Goal: Task Accomplishment & Management: Manage account settings

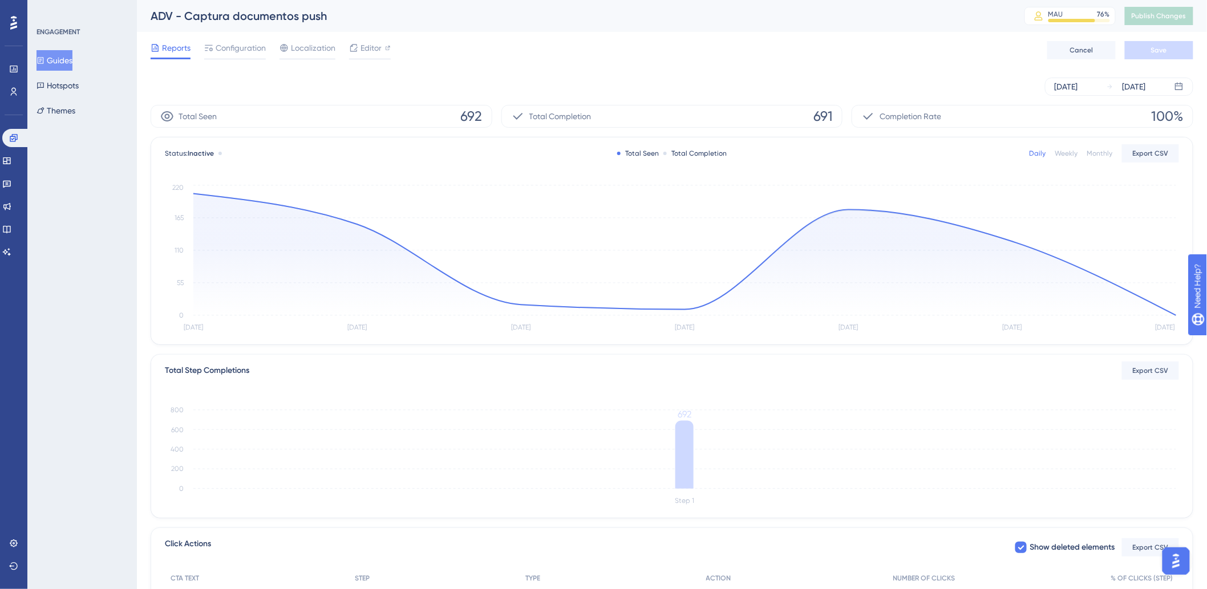
drag, startPoint x: 60, startPoint y: 202, endPoint x: 40, endPoint y: 231, distance: 35.6
drag, startPoint x: 40, startPoint y: 231, endPoint x: 60, endPoint y: 167, distance: 66.9
click at [60, 167] on div "ENGAGEMENT Guides Hotspots Themes" at bounding box center [81, 294] width 109 height 589
click at [16, 137] on icon at bounding box center [13, 137] width 9 height 9
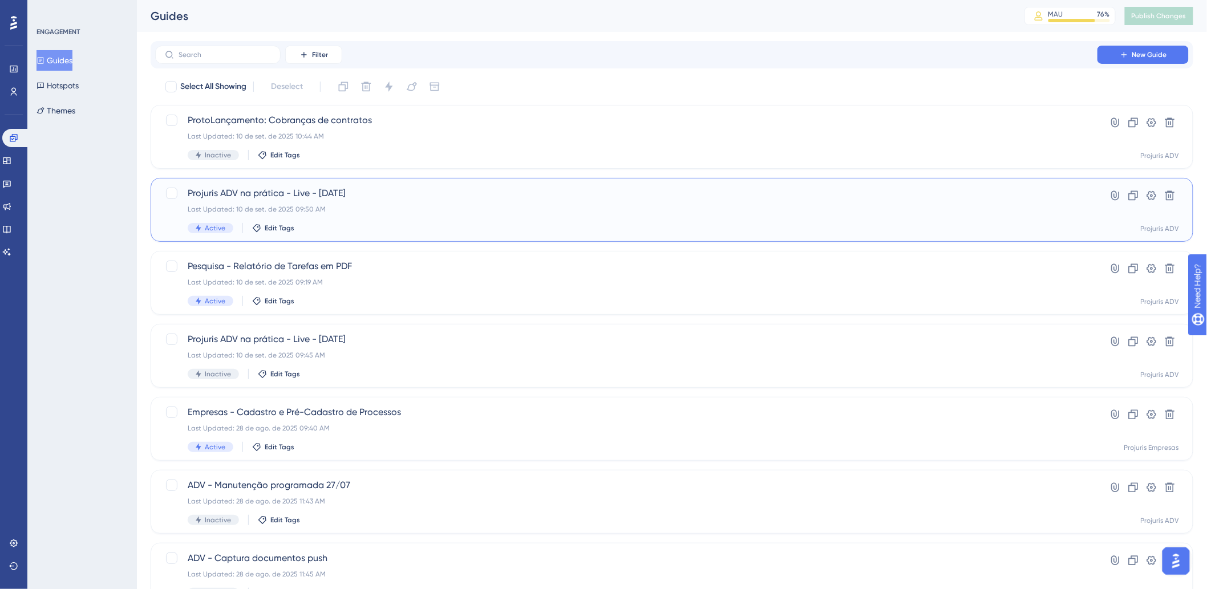
click at [477, 202] on div "Projuris ADV na prática - Live - 10 -09-2025 Last Updated: 10 de set. de 2025 0…" at bounding box center [626, 209] width 877 height 47
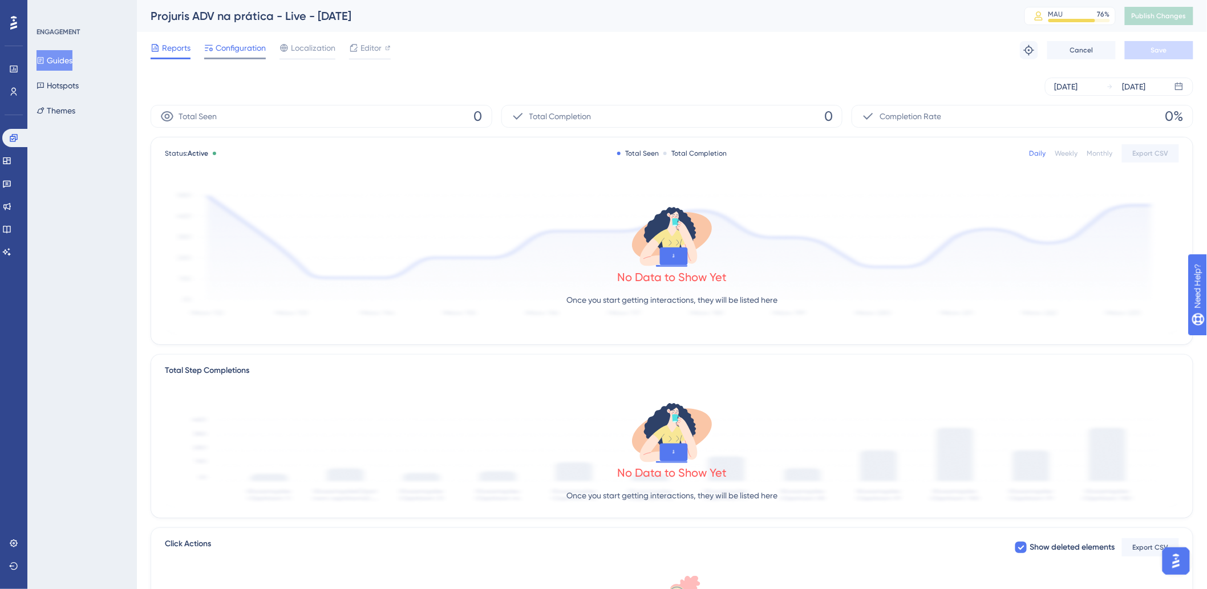
click at [217, 49] on span "Configuration" at bounding box center [241, 48] width 50 height 14
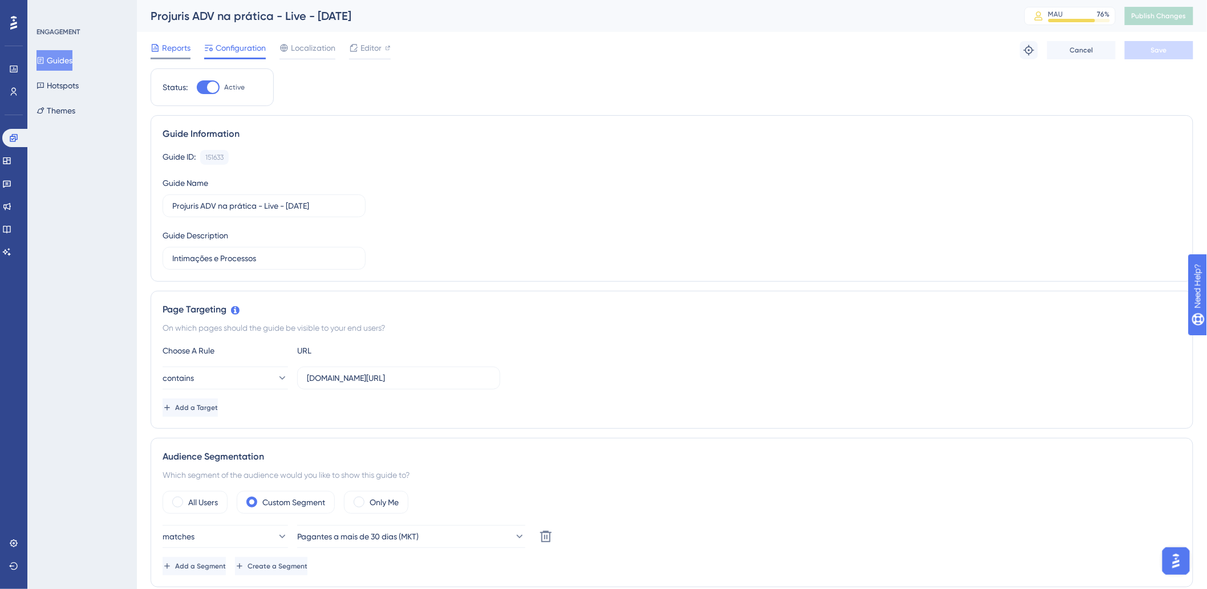
click at [180, 52] on span "Reports" at bounding box center [176, 48] width 29 height 14
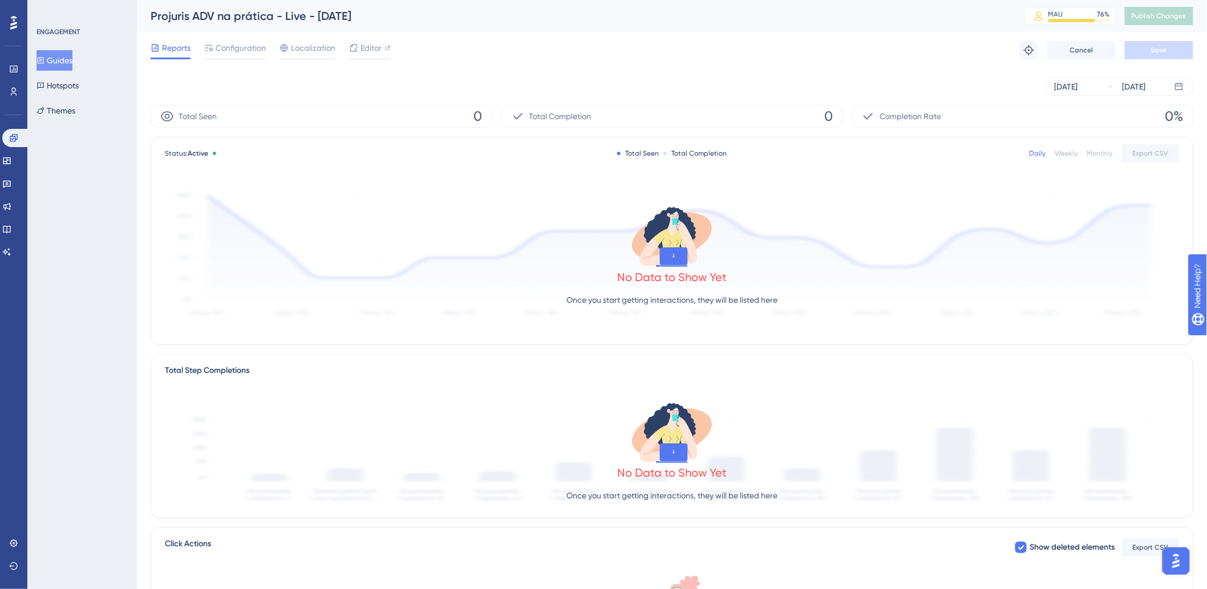
click at [571, 69] on div "Sep 10 2025 Sep 10 2025" at bounding box center [672, 86] width 1042 height 36
click at [772, 59] on div "Reports Configuration Localization Editor Troubleshoot Cancel Save" at bounding box center [672, 50] width 1042 height 36
click at [555, 50] on div "Reports Configuration Localization Editor Troubleshoot Cancel Save" at bounding box center [672, 50] width 1042 height 36
click at [18, 66] on link at bounding box center [13, 69] width 23 height 18
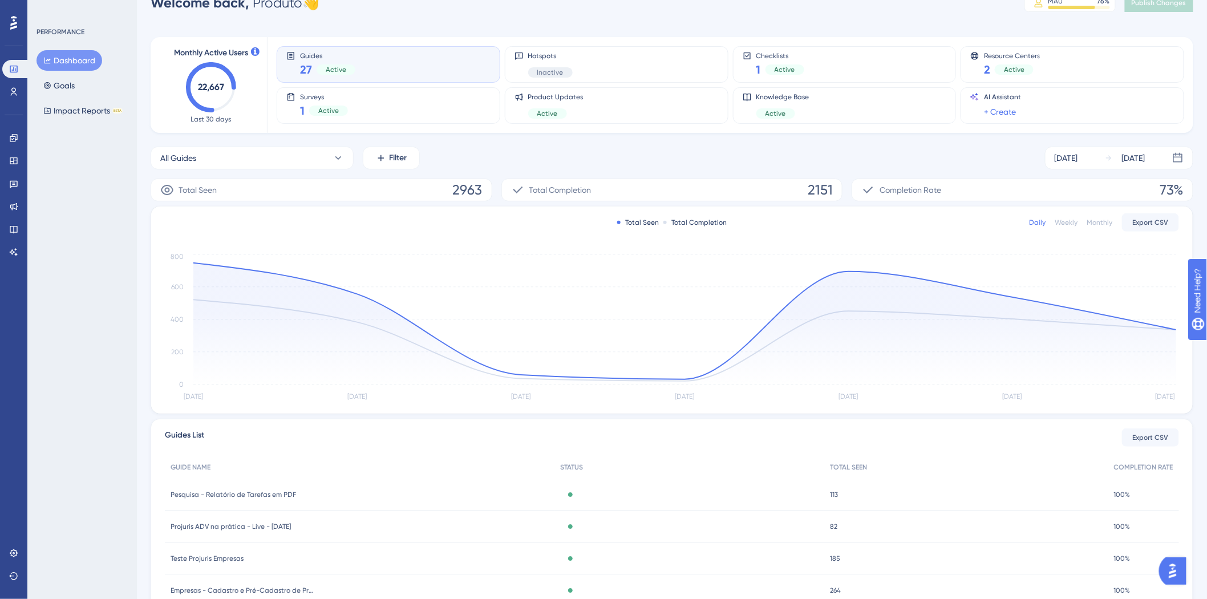
scroll to position [84, 0]
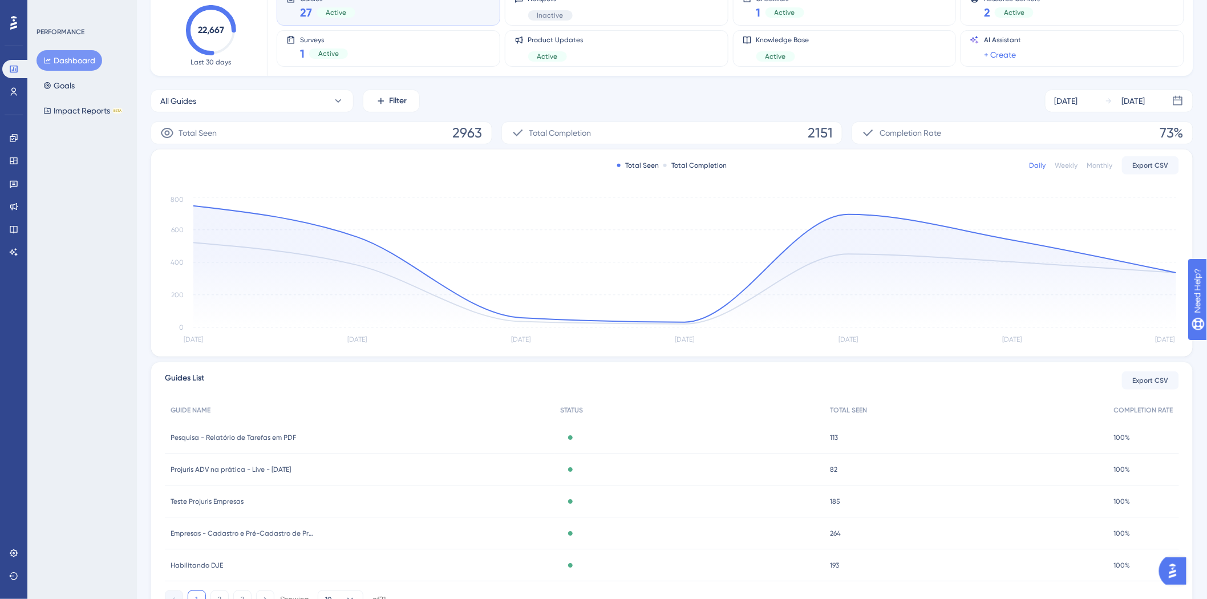
click at [343, 465] on div "Projuris ADV na prática - Live - 10 -09-2025 Projuris ADV na prática - Live - 1…" at bounding box center [359, 469] width 389 height 32
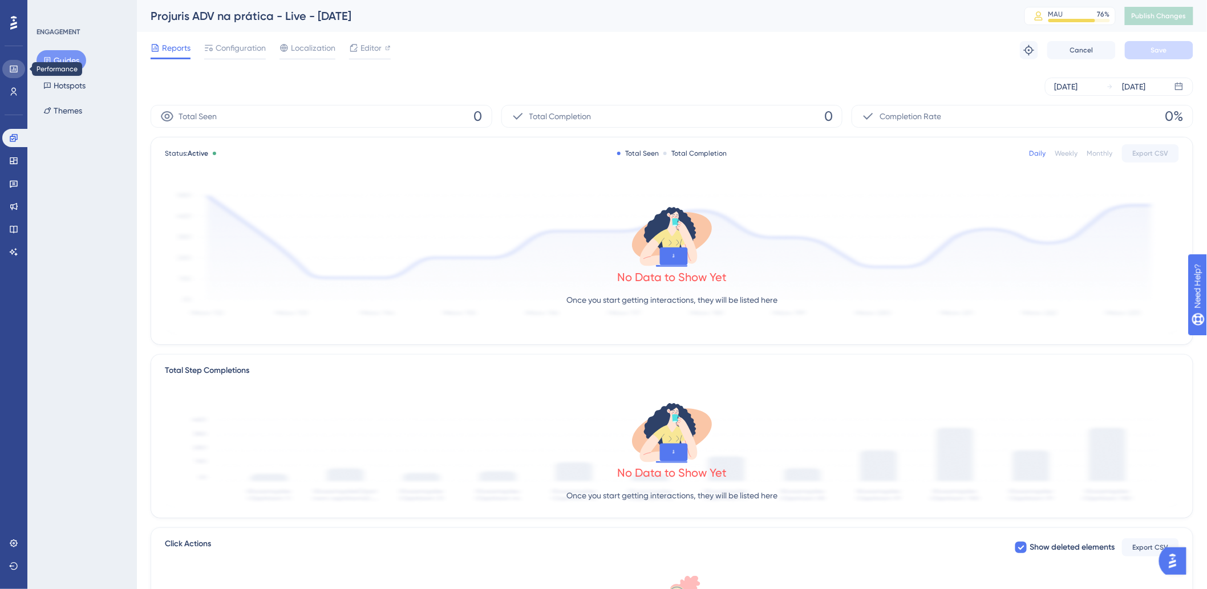
click at [10, 73] on icon at bounding box center [13, 68] width 9 height 9
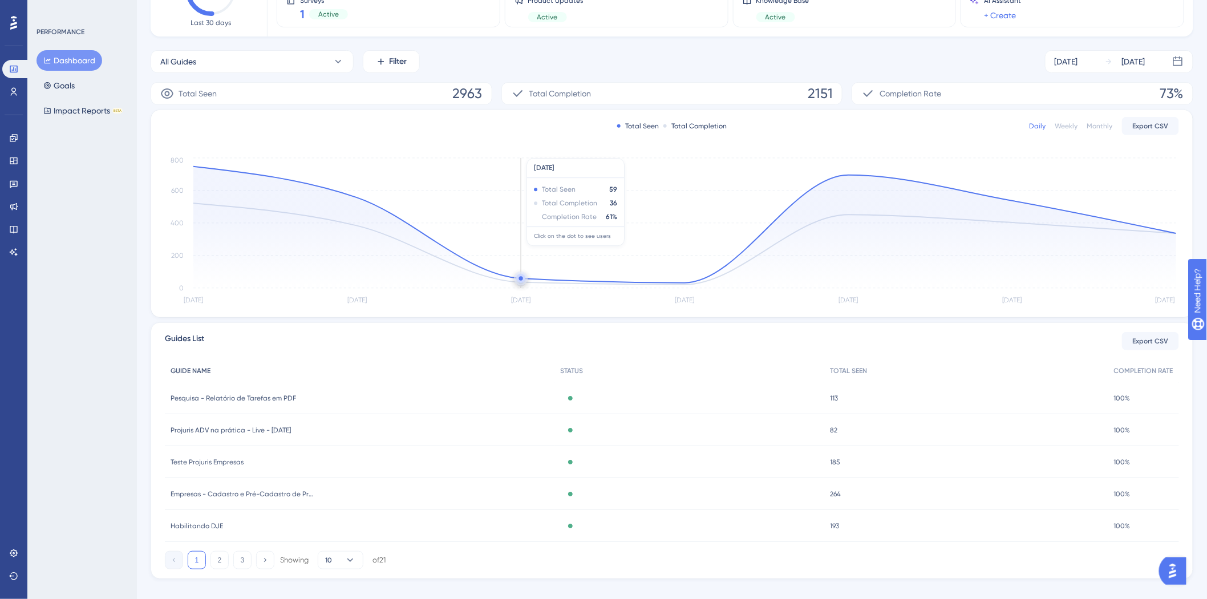
scroll to position [127, 0]
click at [868, 337] on div "Guides List Export CSV" at bounding box center [672, 337] width 1014 height 18
click at [6, 139] on link at bounding box center [13, 138] width 23 height 18
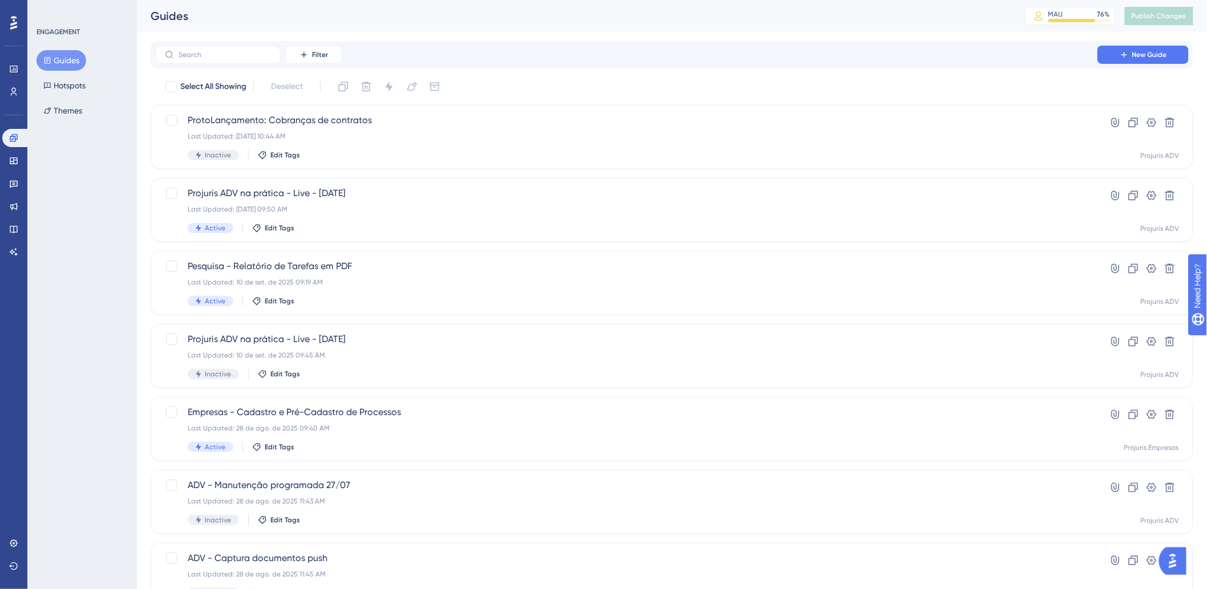
click at [596, 44] on div "Filter New Guide" at bounding box center [672, 54] width 1042 height 27
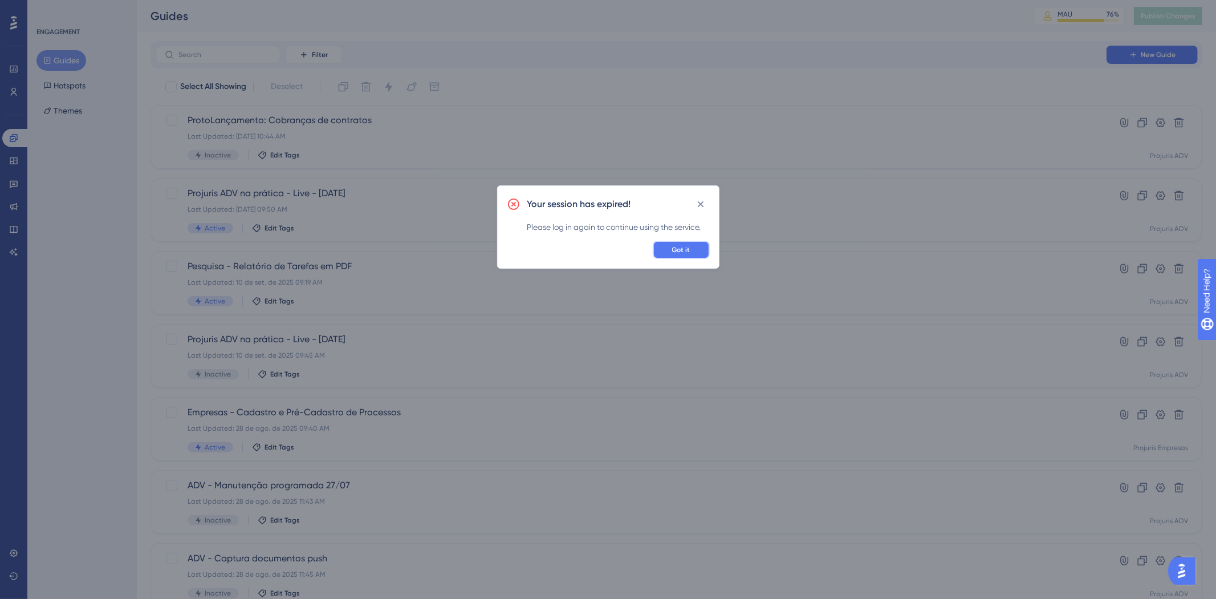
click at [685, 247] on span "Got it" at bounding box center [681, 249] width 18 height 9
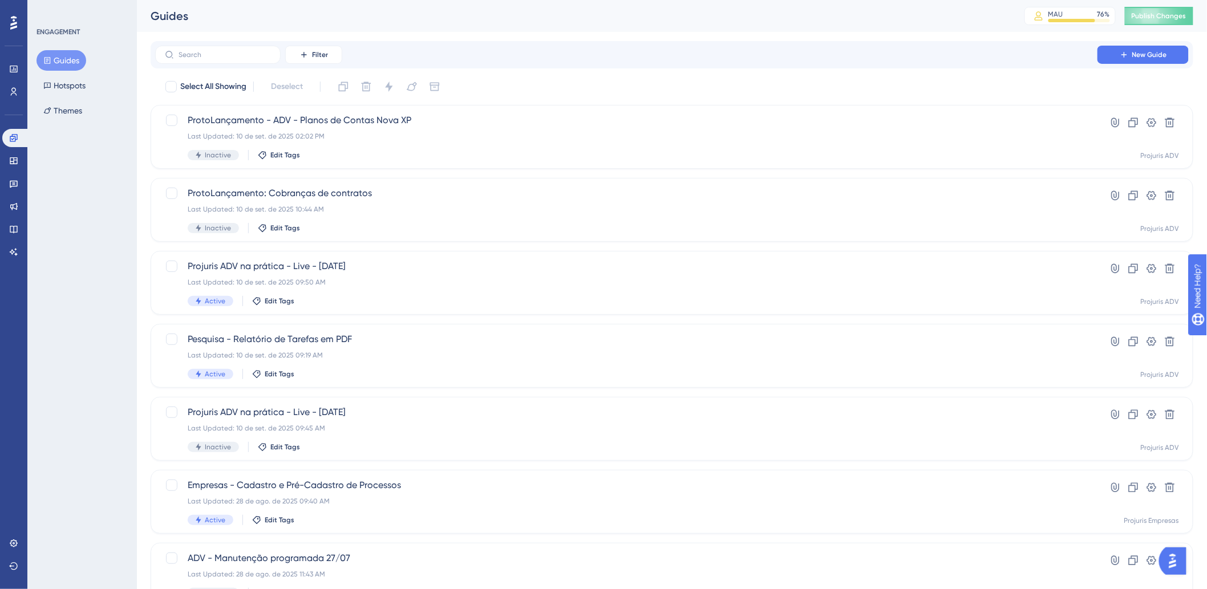
click at [572, 67] on div "Filter New Guide" at bounding box center [672, 54] width 1042 height 27
drag, startPoint x: 762, startPoint y: 225, endPoint x: 751, endPoint y: 224, distance: 11.5
click at [762, 225] on div "Inactive Edit Tags" at bounding box center [626, 228] width 877 height 10
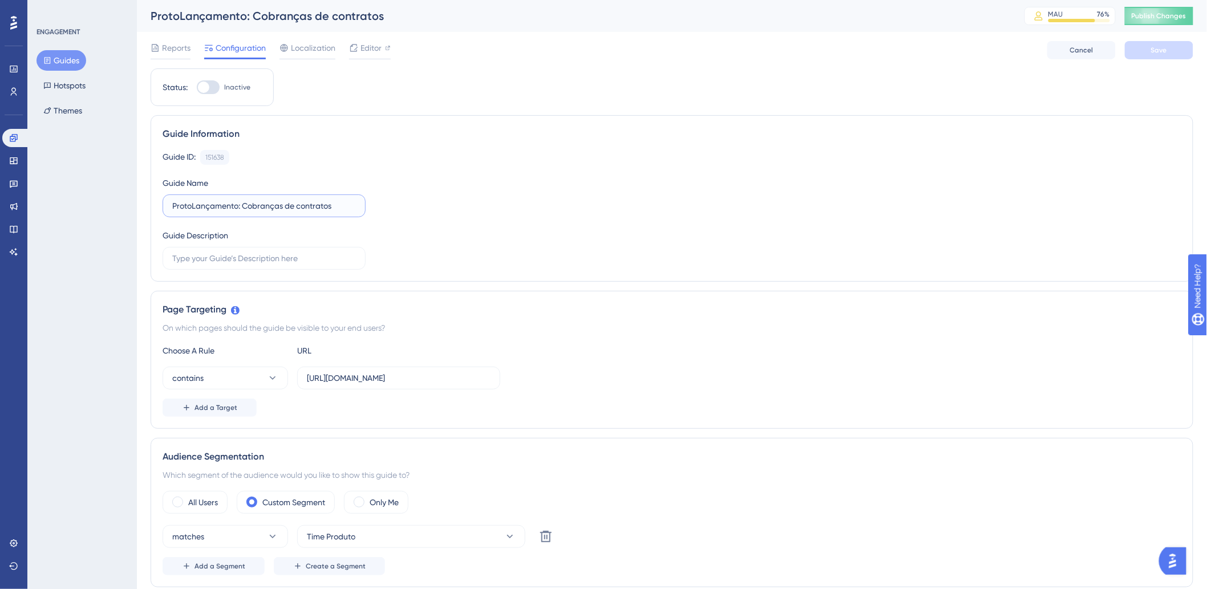
click at [242, 201] on input "ProtoLançamento: Cobranças de contratos" at bounding box center [264, 206] width 184 height 13
type input "ProtoLançamento - ADV - Cobranças de contratos"
click at [1159, 53] on span "Save" at bounding box center [1159, 50] width 16 height 9
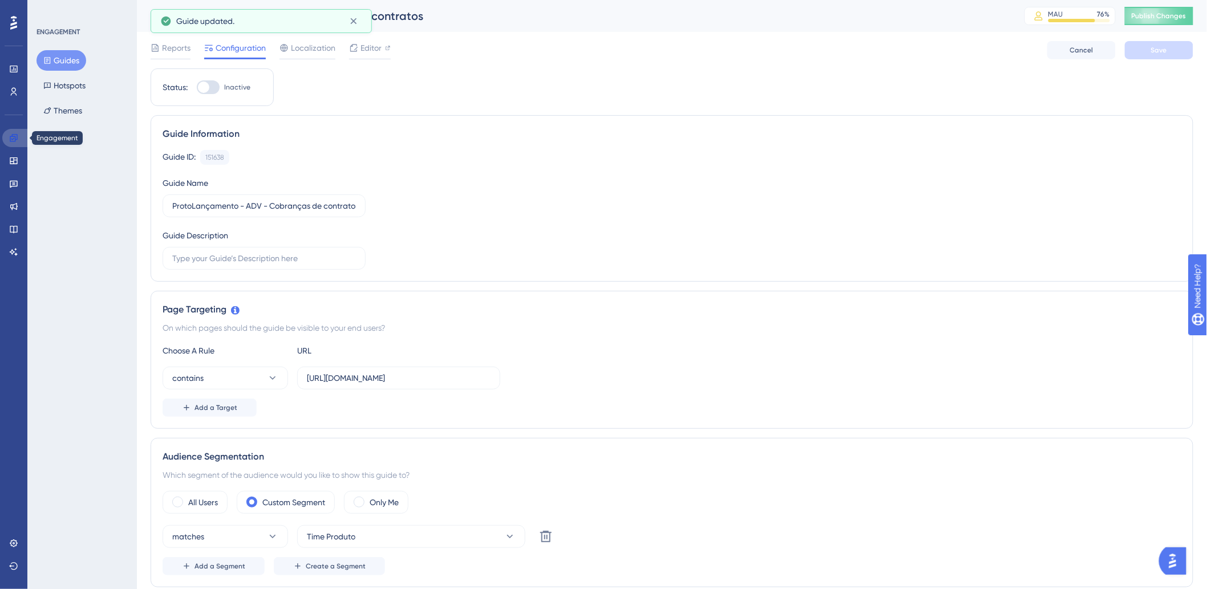
drag, startPoint x: 17, startPoint y: 129, endPoint x: 47, endPoint y: 127, distance: 29.7
click at [17, 129] on link at bounding box center [15, 138] width 27 height 18
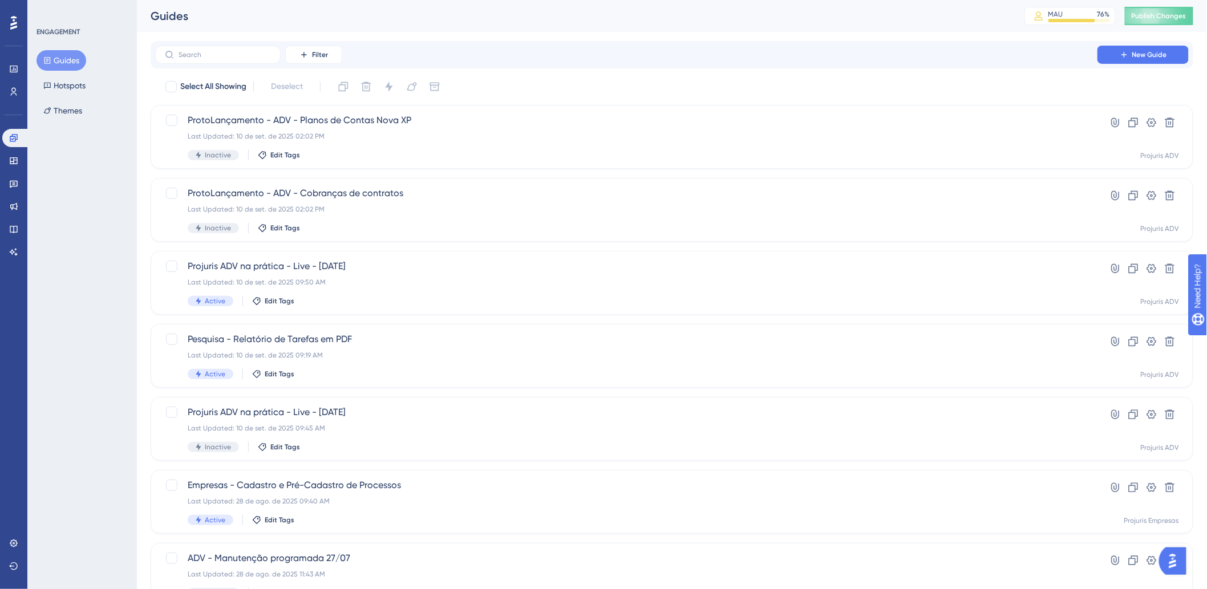
click at [437, 23] on div "Guides" at bounding box center [573, 16] width 845 height 16
drag, startPoint x: 12, startPoint y: 71, endPoint x: 16, endPoint y: 77, distance: 7.0
click at [12, 71] on icon at bounding box center [13, 68] width 9 height 9
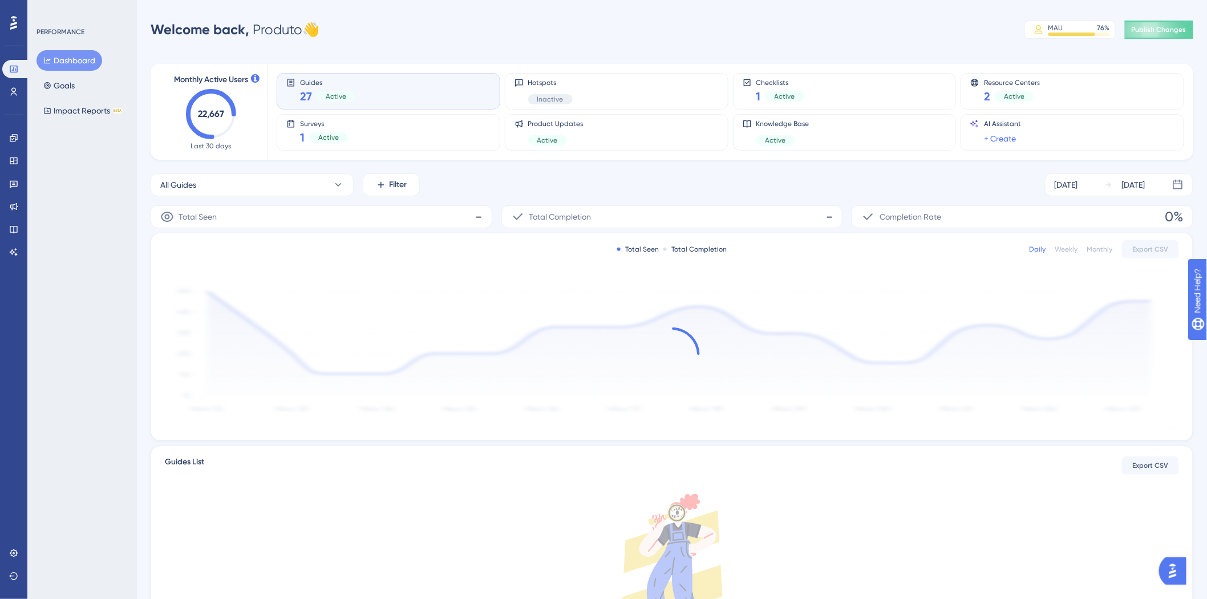
drag, startPoint x: 386, startPoint y: 25, endPoint x: 388, endPoint y: 36, distance: 12.2
click at [387, 24] on div "Welcome back, Produto 👋 MAU 76 % Click to see add-on and upgrade options Publis…" at bounding box center [672, 29] width 1042 height 23
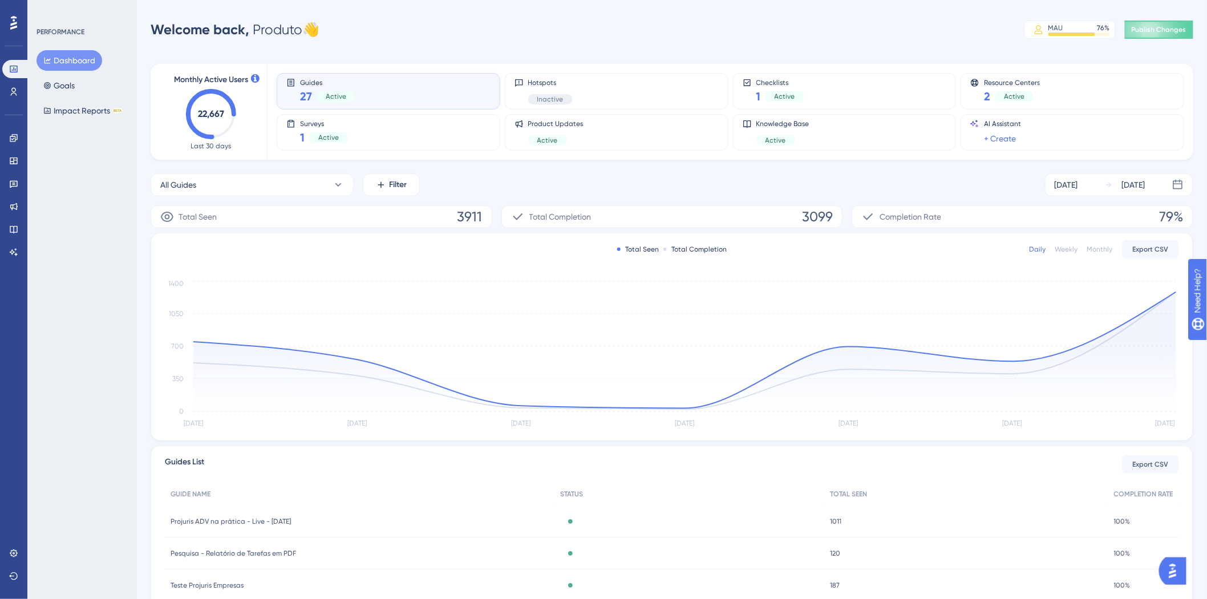
click at [551, 181] on div "All Guides Filter [DATE] [DATE]" at bounding box center [672, 184] width 1042 height 23
click at [19, 135] on link at bounding box center [13, 138] width 23 height 18
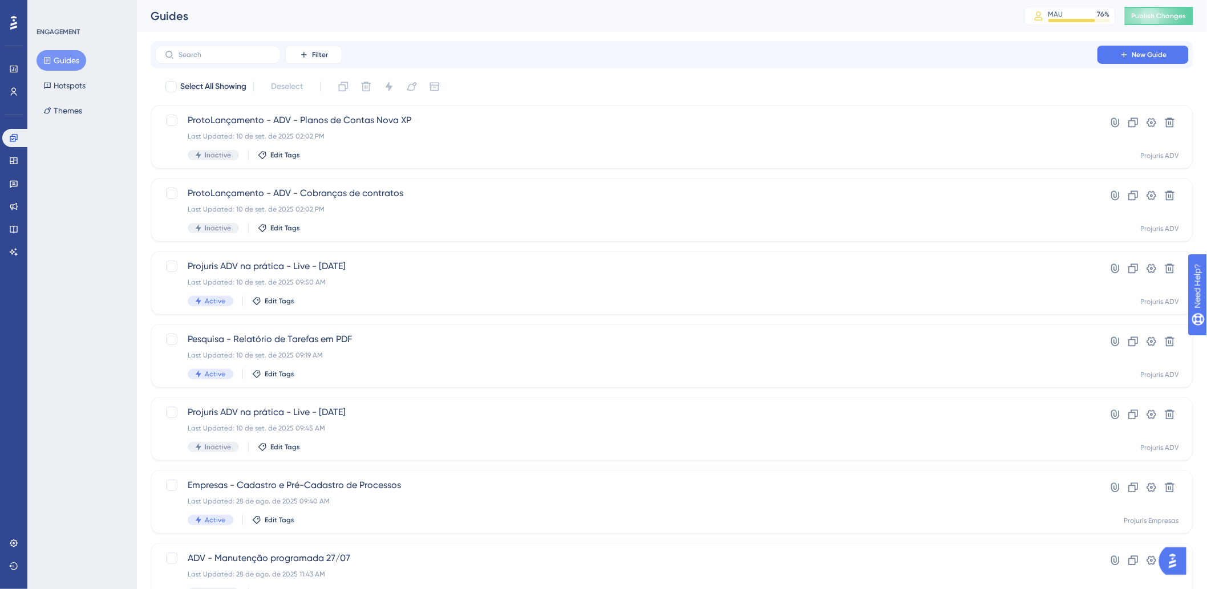
click at [533, 41] on div "Filter New Guide" at bounding box center [672, 54] width 1042 height 27
click at [355, 25] on div "Guides MAU 76 % Click to see add-on and upgrade options Publish Changes" at bounding box center [672, 16] width 1070 height 32
click at [340, 16] on div "Guides" at bounding box center [573, 16] width 845 height 16
click at [665, 74] on div "Filter New Guide Select All Showing Deselect ProtoLançamento - ADV - Planos de …" at bounding box center [672, 444] width 1042 height 807
click at [630, 84] on div "Select All Showing Deselect" at bounding box center [678, 87] width 1029 height 18
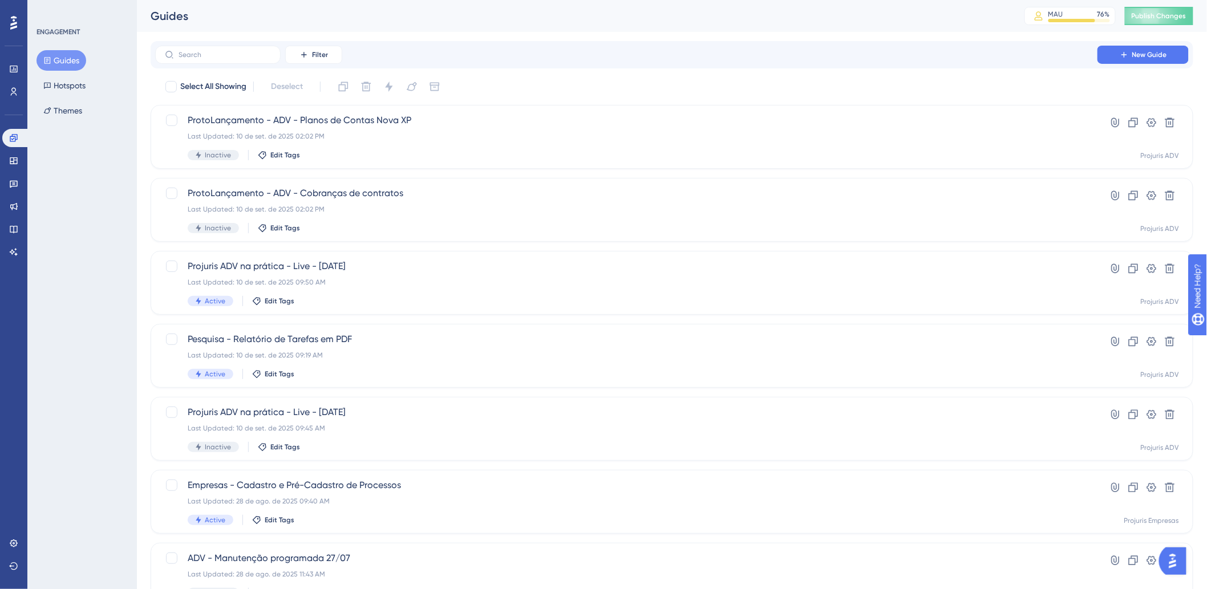
click at [147, 189] on div "Performance Users Engagement Widgets Feedback Product Updates Knowledge Base AI…" at bounding box center [672, 433] width 1070 height 867
click at [9, 154] on link at bounding box center [13, 161] width 23 height 18
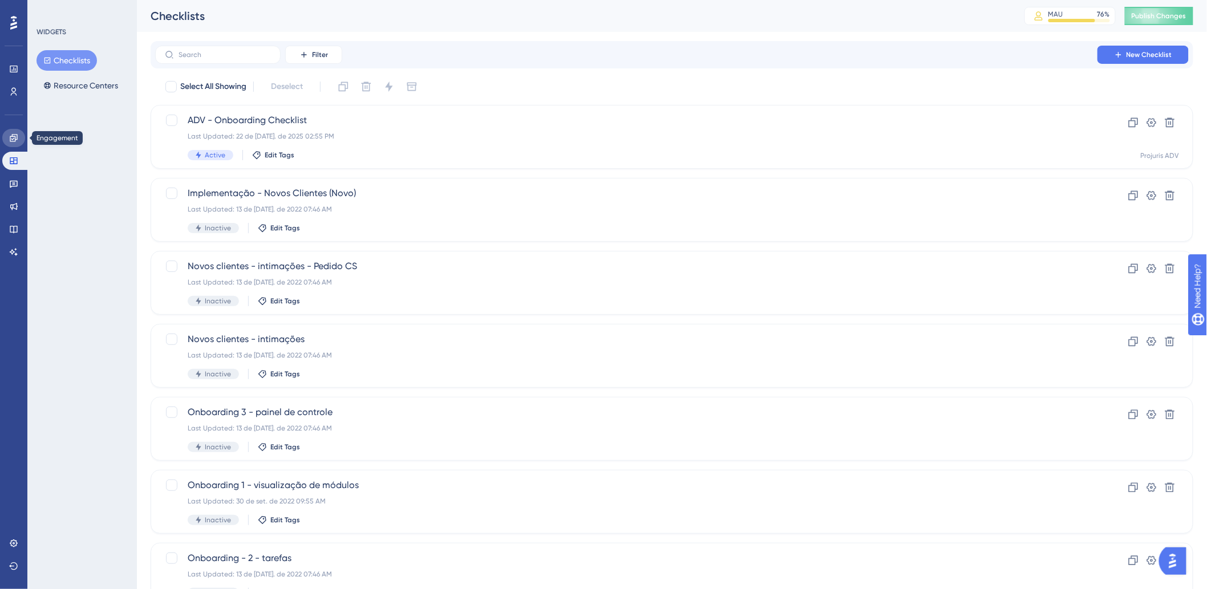
click at [17, 139] on icon at bounding box center [13, 137] width 7 height 7
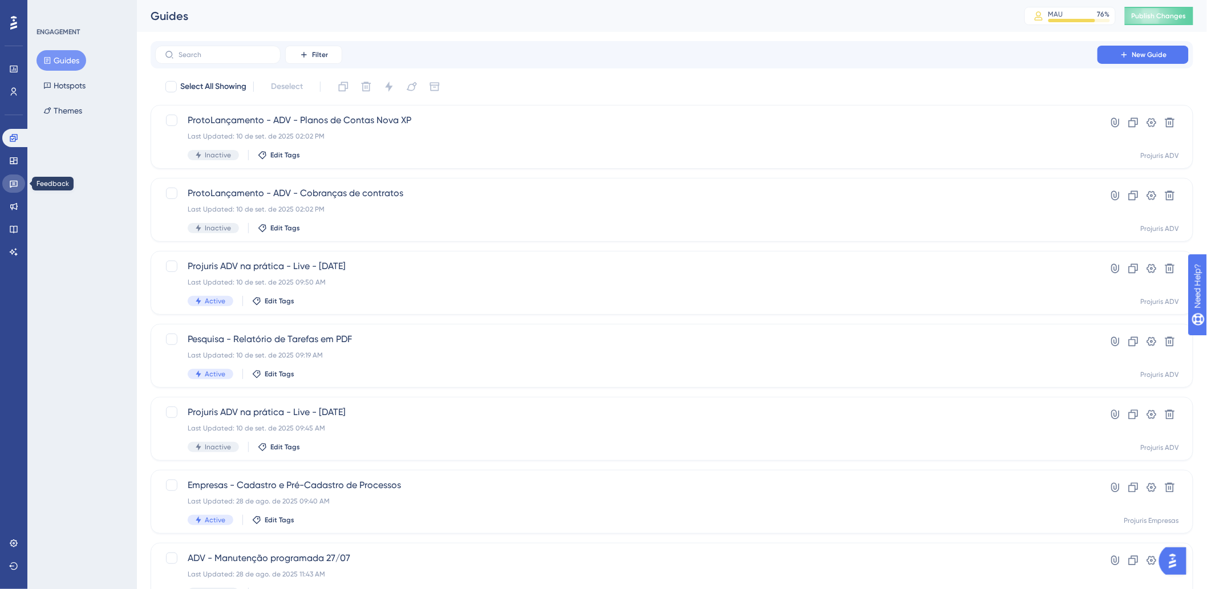
click at [15, 185] on icon at bounding box center [14, 184] width 8 height 7
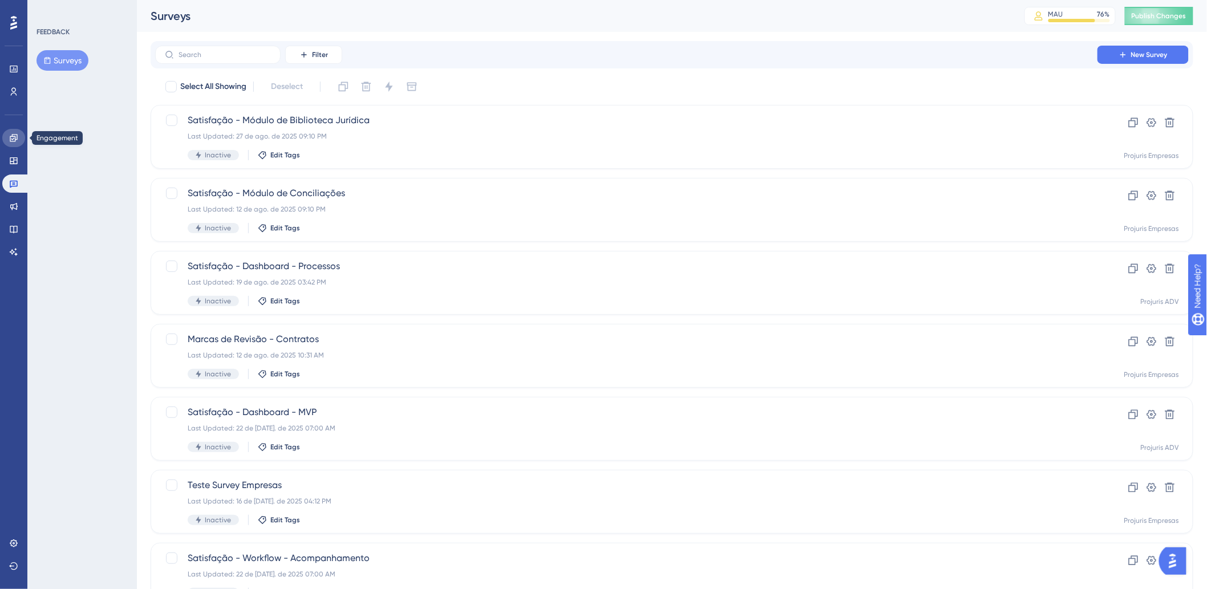
click at [7, 139] on link at bounding box center [13, 138] width 23 height 18
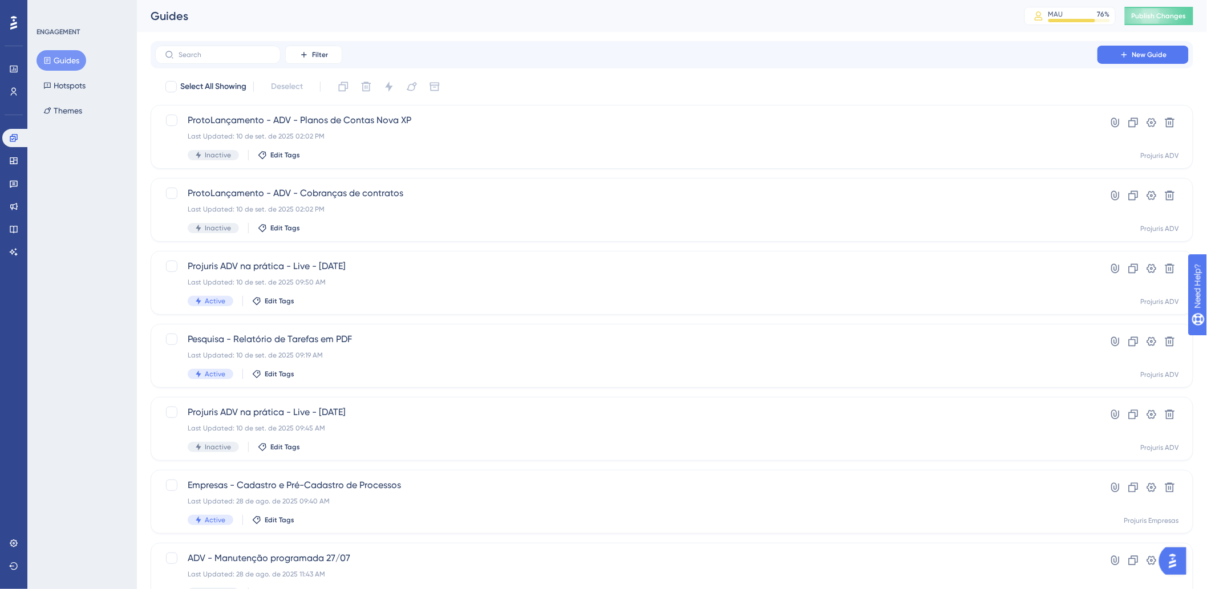
click at [110, 201] on div "ENGAGEMENT Guides Hotspots Themes" at bounding box center [81, 294] width 109 height 589
click at [22, 183] on link at bounding box center [13, 183] width 23 height 18
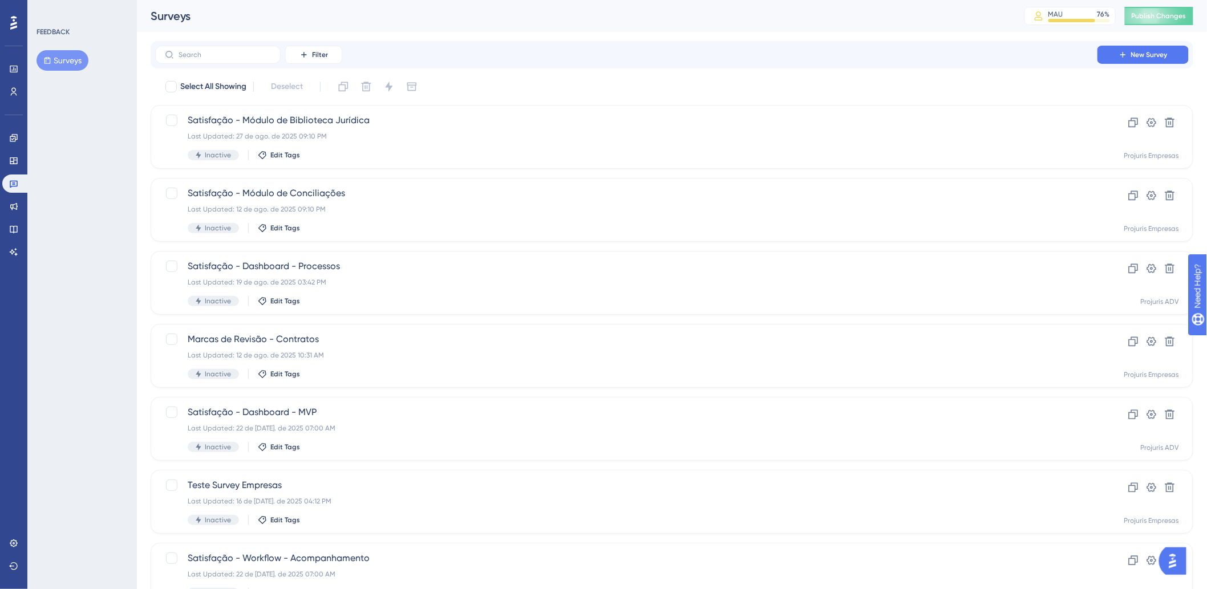
click at [763, 76] on div "Filter New Survey Select All Showing Deselect Satisfação - Módulo de Biblioteca…" at bounding box center [672, 444] width 1042 height 807
